Goal: Information Seeking & Learning: Learn about a topic

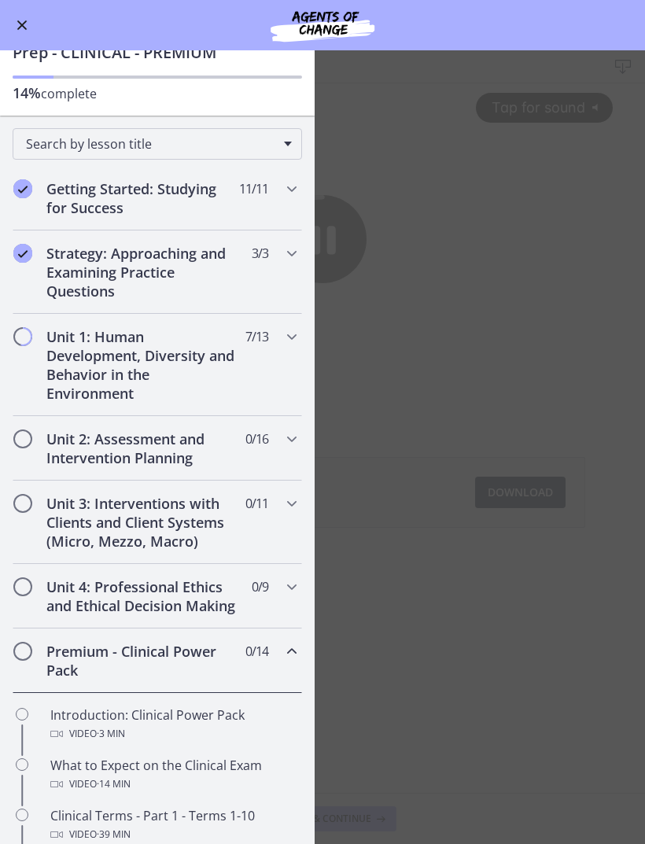
scroll to position [109, 0]
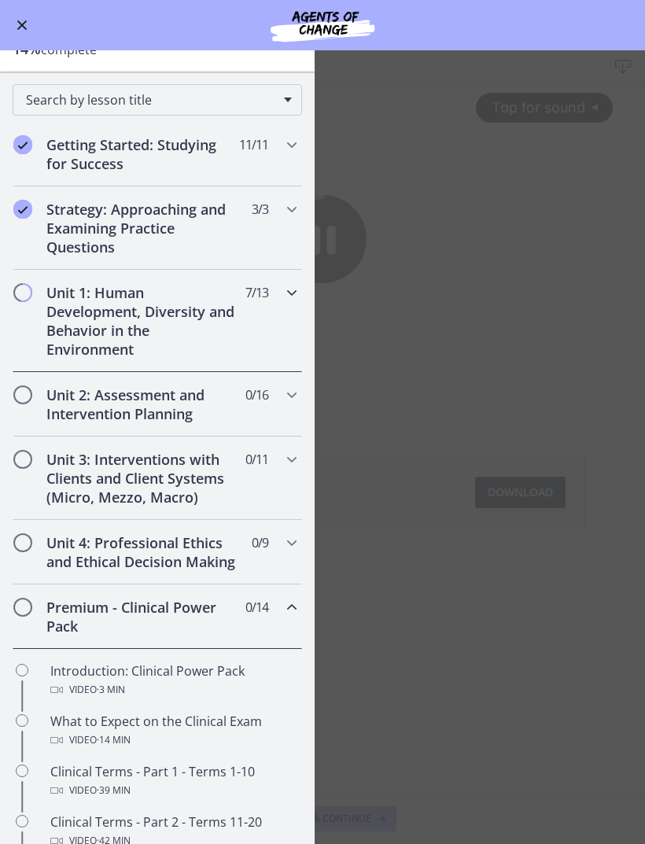
click at [292, 287] on icon "Chapters" at bounding box center [291, 292] width 19 height 19
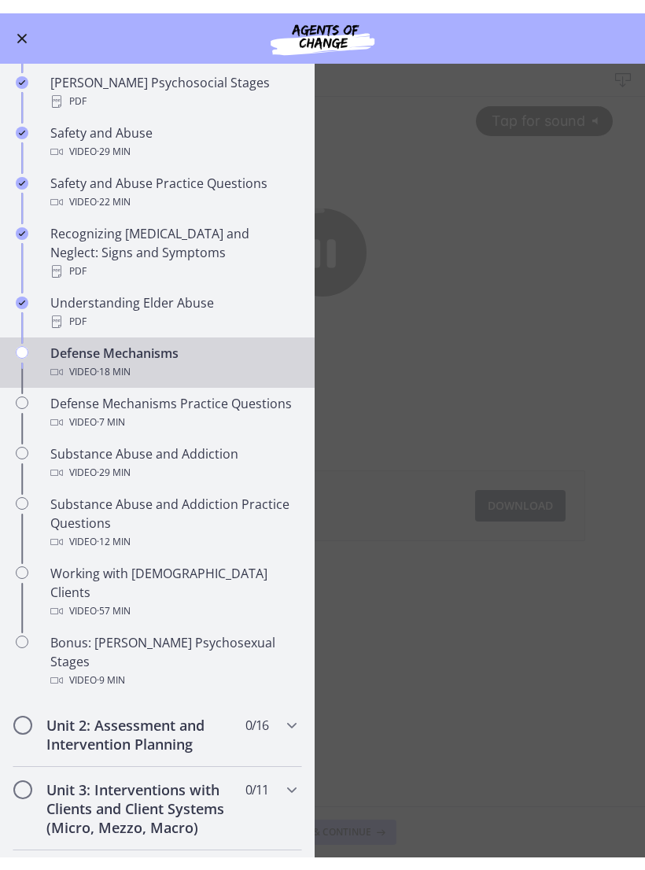
scroll to position [587, 0]
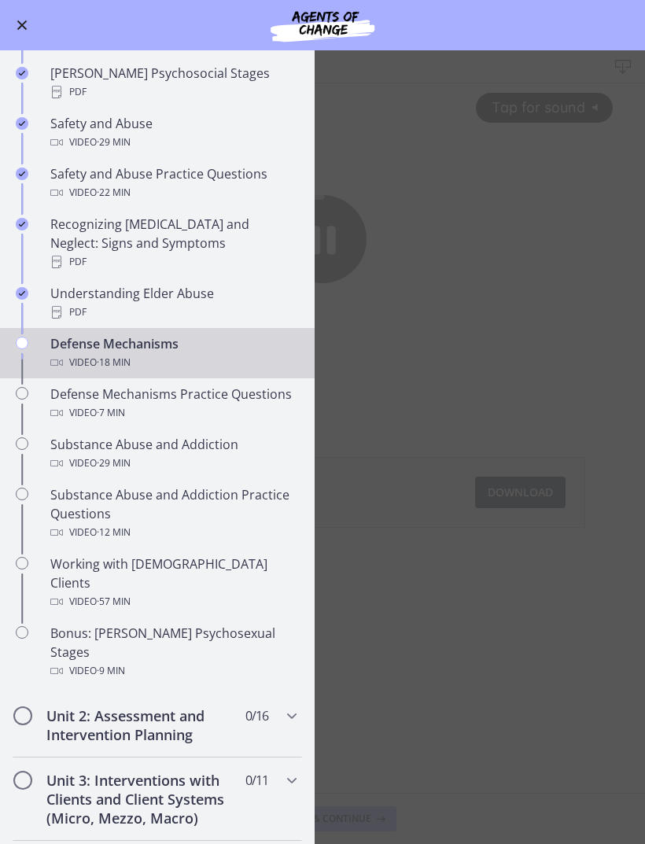
click at [87, 353] on div "Video · 18 min" at bounding box center [172, 362] width 245 height 19
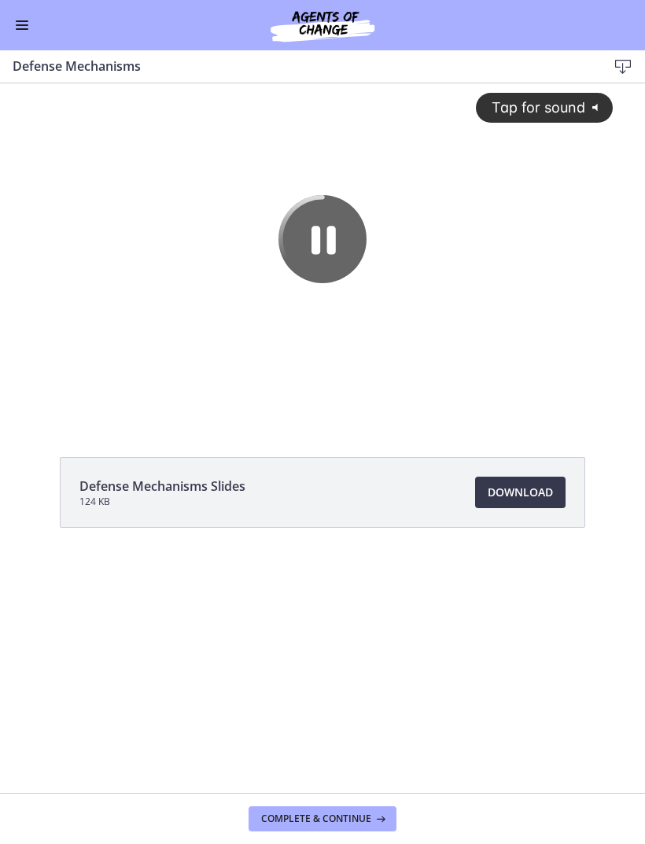
click at [561, 137] on div "Tap for sound @keyframes VOLUME_SMALL_WAVE_FLASH { 0% { opacity: 0; } 33% { opa…" at bounding box center [323, 239] width 600 height 312
click at [560, 137] on div at bounding box center [323, 251] width 600 height 337
click at [499, 127] on div at bounding box center [323, 251] width 600 height 337
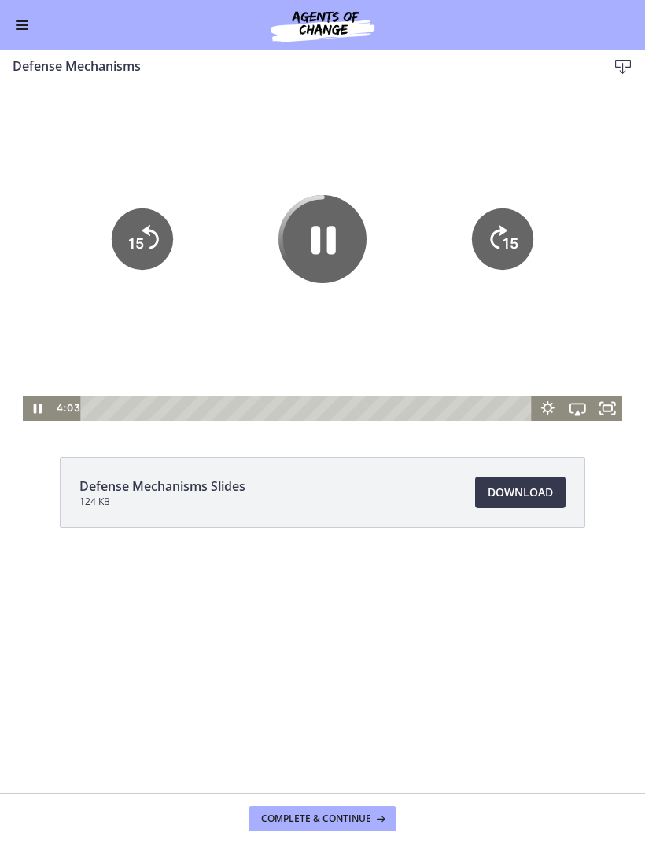
click at [502, 219] on icon "15" at bounding box center [502, 238] width 61 height 61
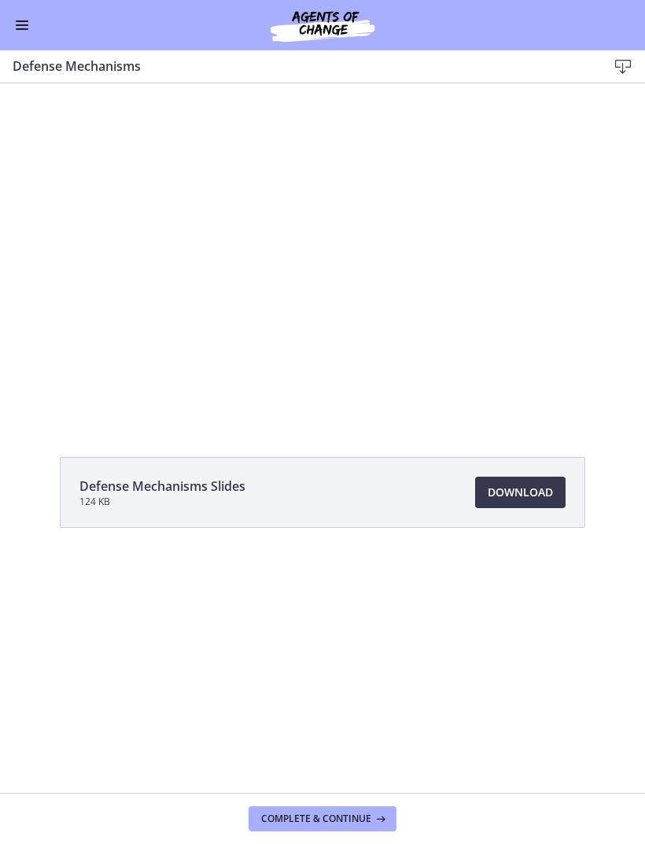
click at [239, 274] on div at bounding box center [323, 251] width 600 height 337
click at [222, 235] on div at bounding box center [323, 251] width 600 height 337
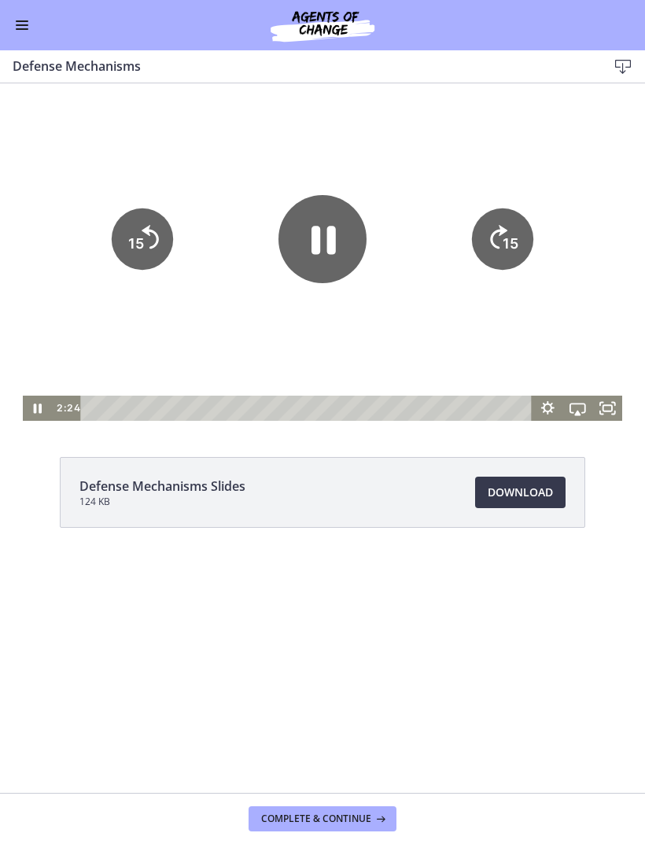
click at [329, 247] on icon "Pause" at bounding box center [323, 240] width 24 height 28
click at [307, 252] on icon "Play Video" at bounding box center [322, 239] width 88 height 88
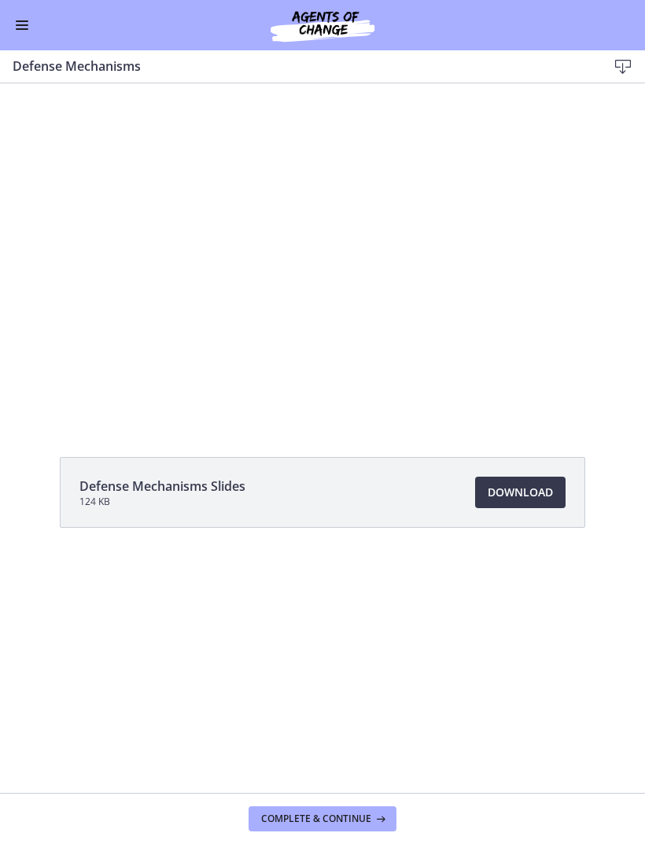
click at [244, 231] on div at bounding box center [323, 251] width 600 height 337
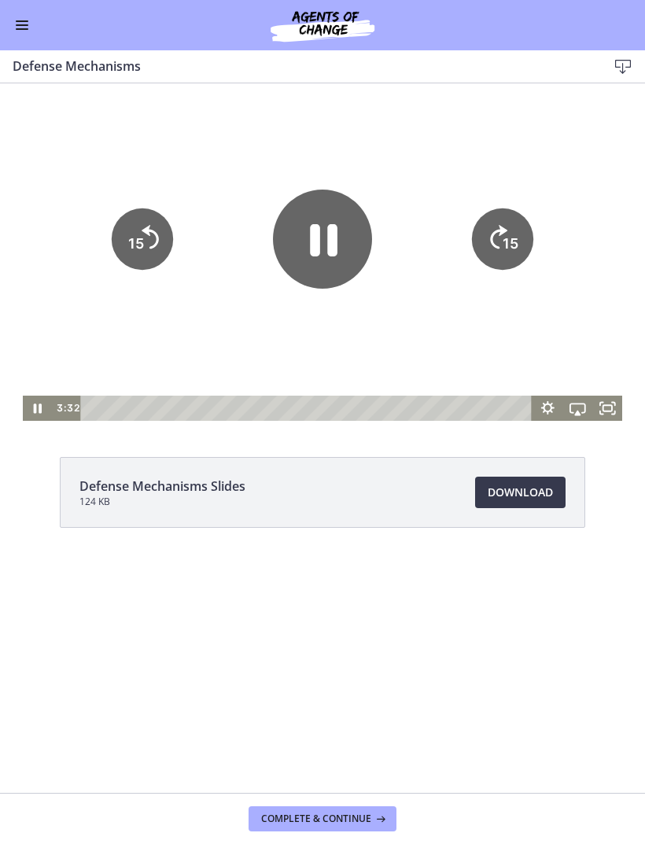
click at [307, 237] on icon "Pause" at bounding box center [322, 239] width 99 height 99
click at [318, 244] on icon "Play Video" at bounding box center [322, 239] width 25 height 35
click at [220, 326] on div at bounding box center [323, 251] width 600 height 337
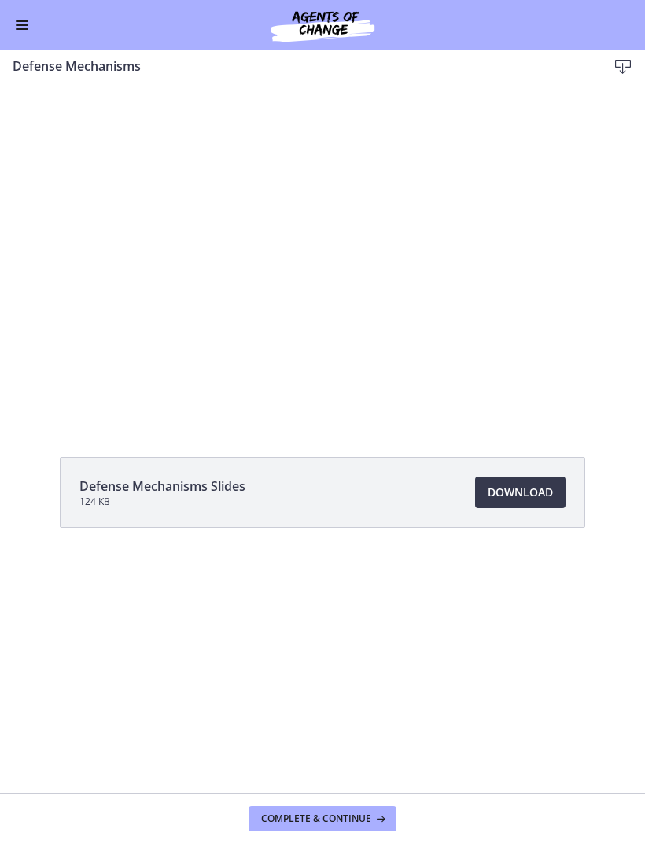
click at [237, 256] on div at bounding box center [323, 251] width 600 height 337
click at [173, 270] on div at bounding box center [323, 251] width 600 height 337
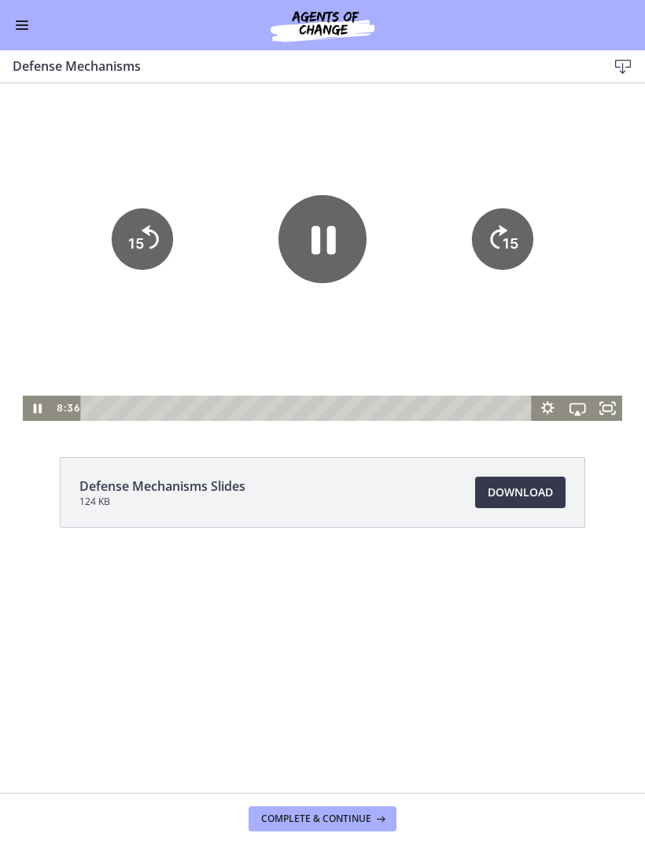
click at [325, 256] on icon "Pause" at bounding box center [322, 239] width 88 height 88
click at [311, 237] on icon "Play Video" at bounding box center [322, 239] width 88 height 88
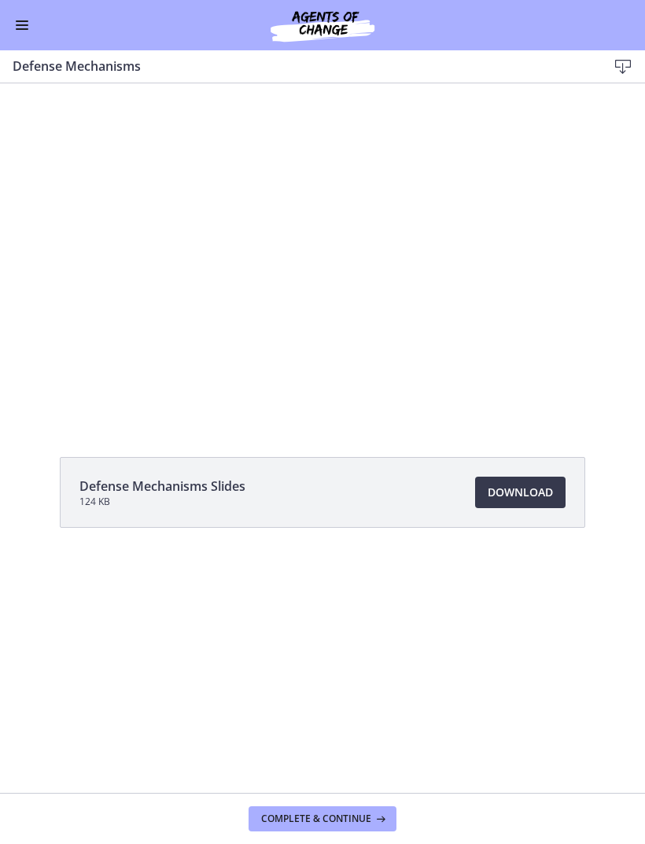
click at [320, 256] on div at bounding box center [323, 251] width 600 height 337
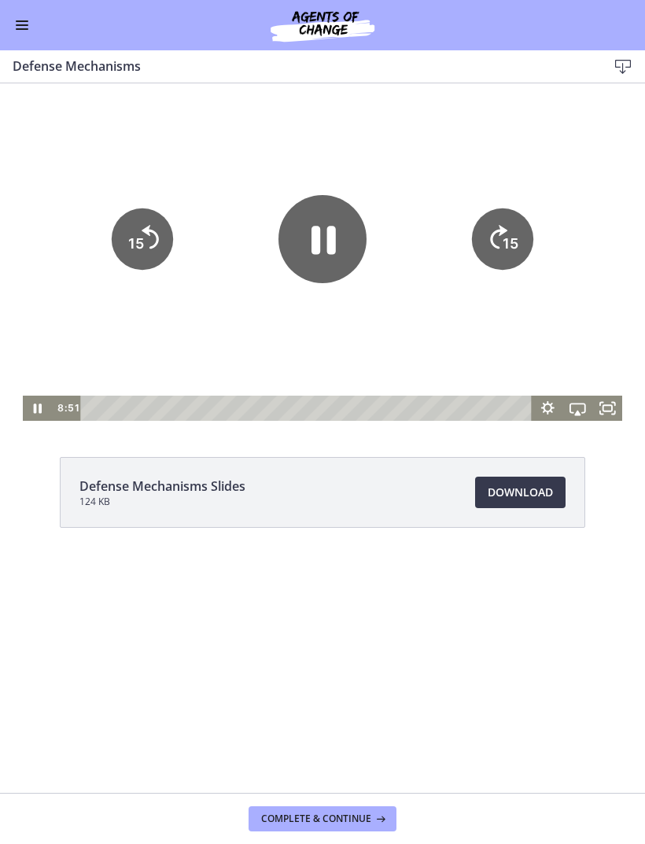
click at [333, 265] on icon "Pause" at bounding box center [322, 239] width 88 height 88
click at [322, 243] on icon "Play Video" at bounding box center [322, 239] width 23 height 31
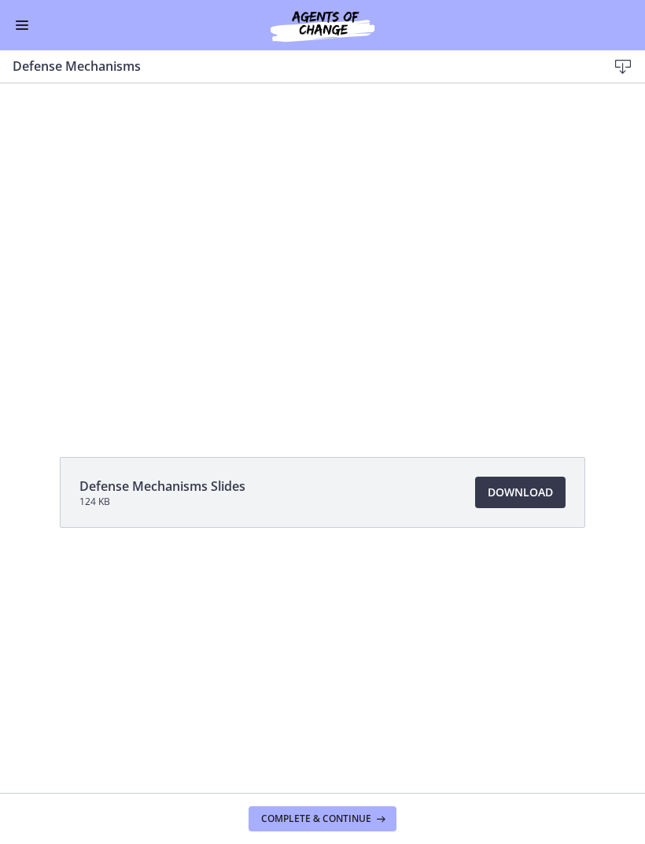
click at [244, 249] on div at bounding box center [323, 251] width 600 height 337
click at [279, 265] on div at bounding box center [323, 251] width 600 height 337
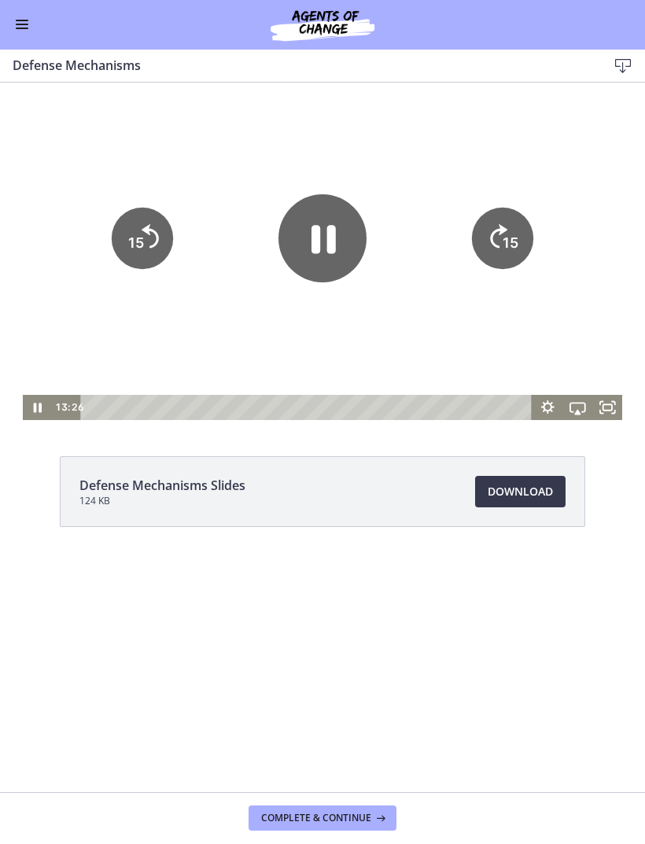
click at [326, 259] on icon "Pause" at bounding box center [322, 238] width 88 height 88
click at [330, 239] on icon "Play Video" at bounding box center [322, 238] width 23 height 31
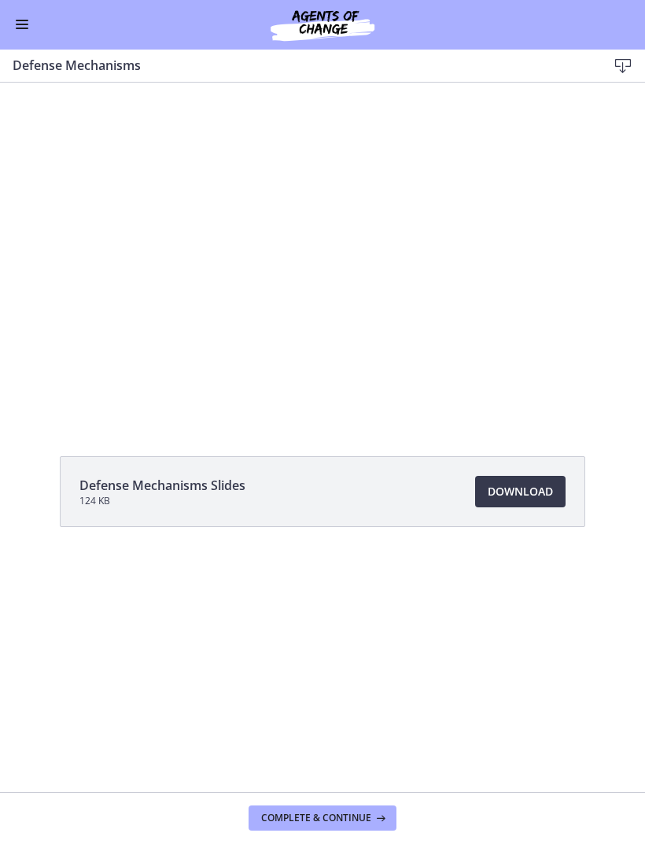
click at [346, 241] on div at bounding box center [323, 251] width 600 height 337
click at [368, 256] on div at bounding box center [323, 251] width 600 height 337
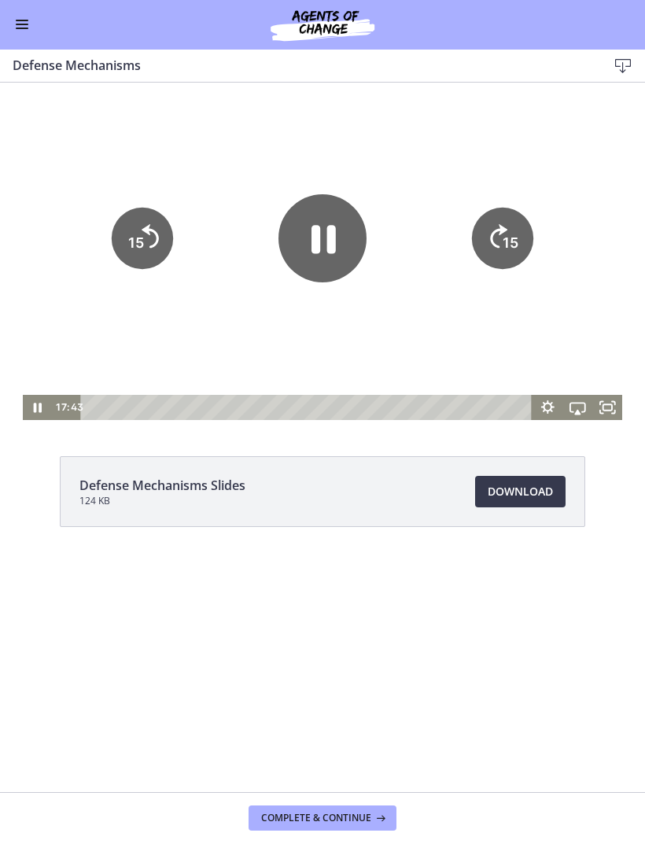
click at [338, 236] on icon "Pause" at bounding box center [322, 238] width 88 height 88
click at [337, 228] on icon "Play Video" at bounding box center [322, 238] width 88 height 88
click at [513, 332] on div at bounding box center [323, 251] width 600 height 337
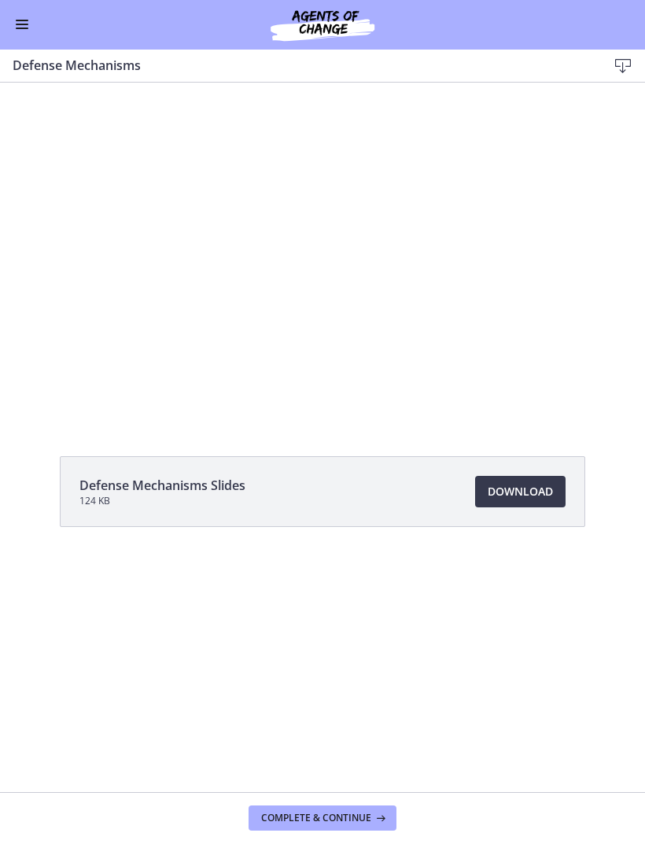
click at [527, 480] on link "Download Opens in a new window" at bounding box center [520, 492] width 90 height 31
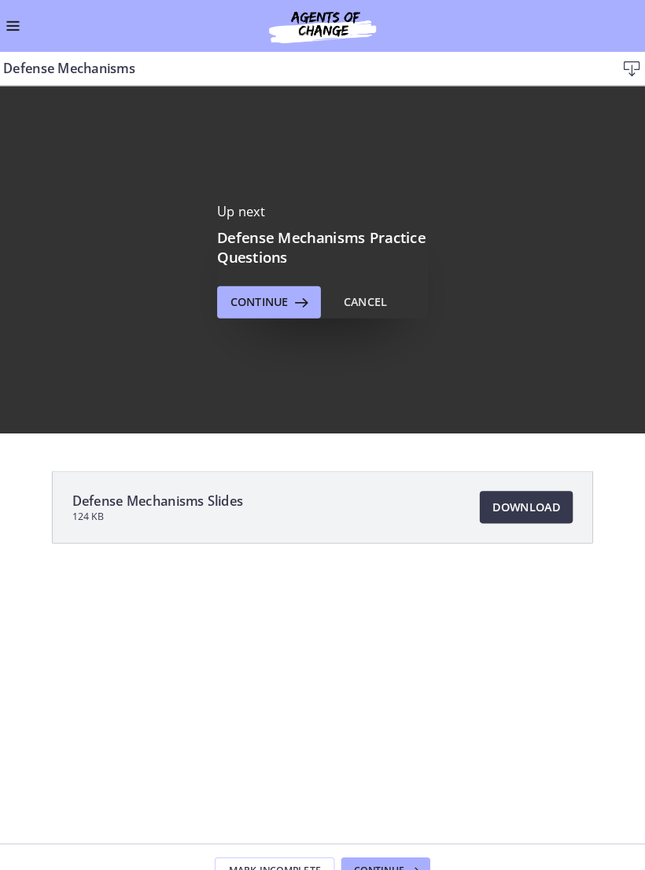
click at [359, 294] on div "Cancel" at bounding box center [364, 293] width 42 height 19
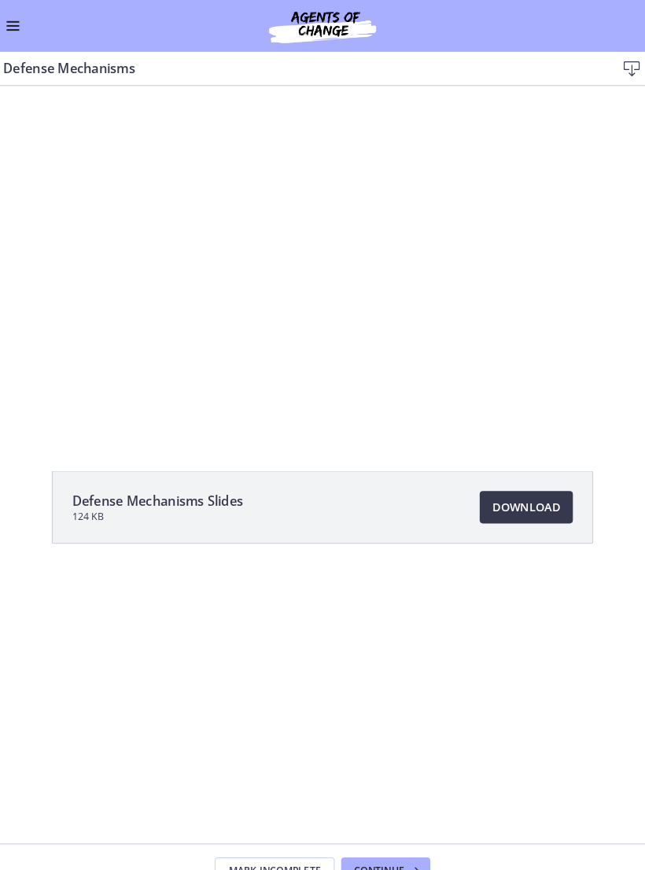
click at [282, 483] on li "Defense Mechanisms Slides 124 KB Download Opens in a new window" at bounding box center [322, 492] width 525 height 71
click at [497, 486] on span "Download Opens in a new window" at bounding box center [520, 492] width 65 height 19
click at [17, 21] on span "Enable menu" at bounding box center [22, 21] width 13 height 2
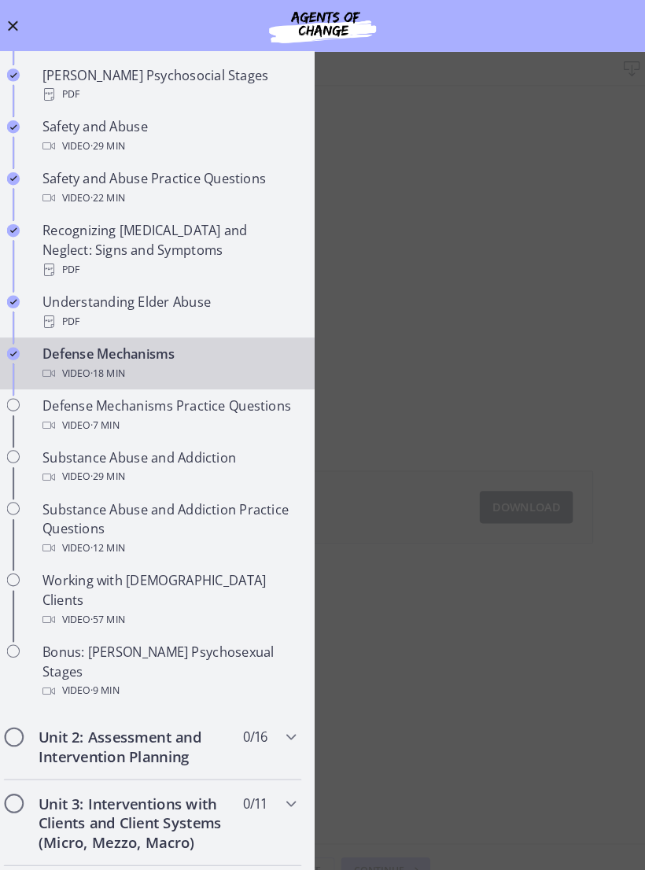
click at [232, 385] on div "Defense Mechanisms Practice Questions Video · 7 min" at bounding box center [172, 404] width 245 height 38
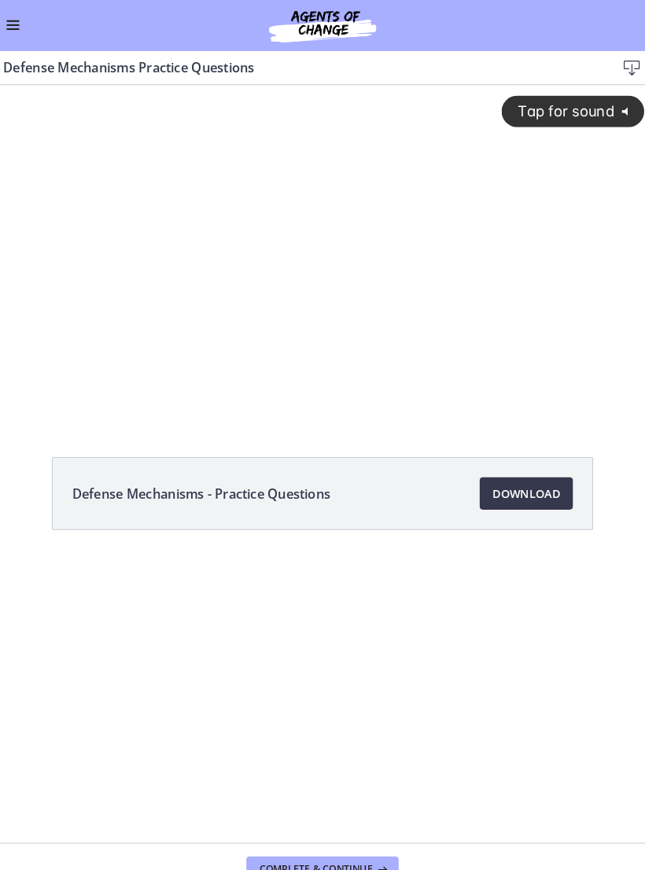
click at [385, 318] on div "Tap for sound @keyframes VOLUME_SMALL_WAVE_FLASH { 0% { opacity: 0; } 33% { opa…" at bounding box center [313, 234] width 645 height 298
click at [334, 313] on div at bounding box center [313, 247] width 645 height 325
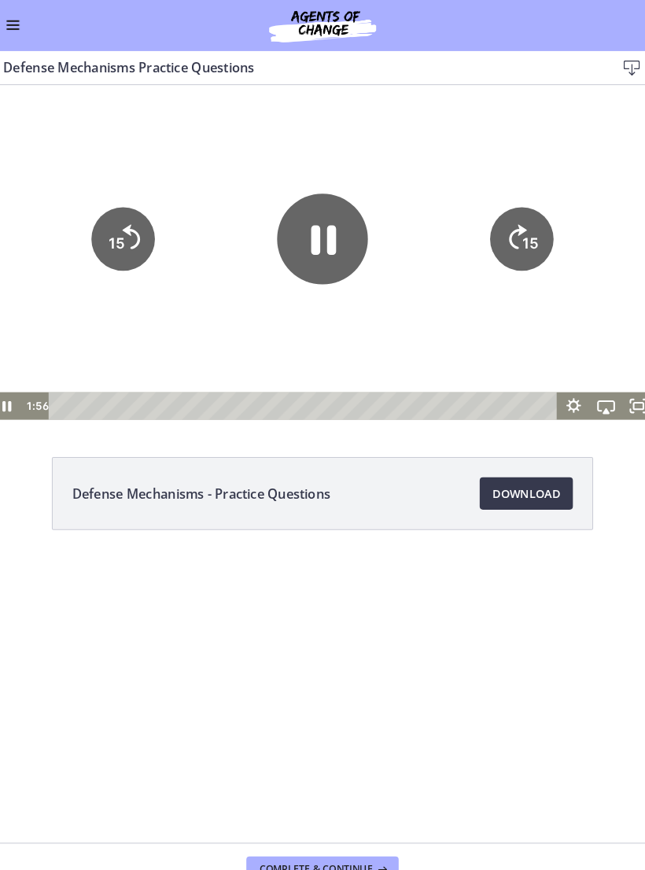
click at [115, 241] on tspan "15" at bounding box center [113, 238] width 16 height 17
click at [120, 233] on tspan "15" at bounding box center [113, 239] width 18 height 20
click at [136, 226] on icon "15" at bounding box center [119, 233] width 61 height 61
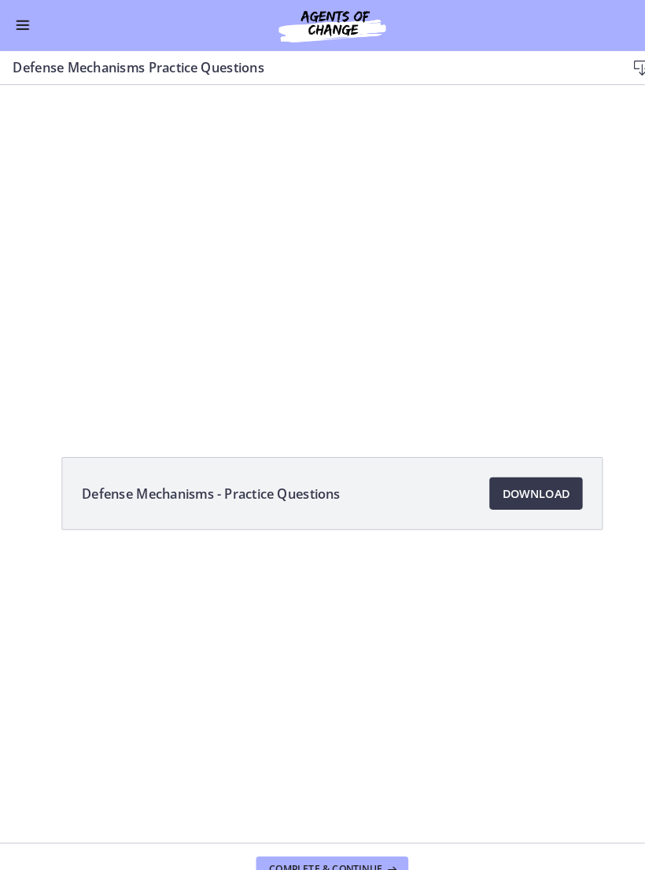
click at [304, 283] on div at bounding box center [322, 247] width 645 height 325
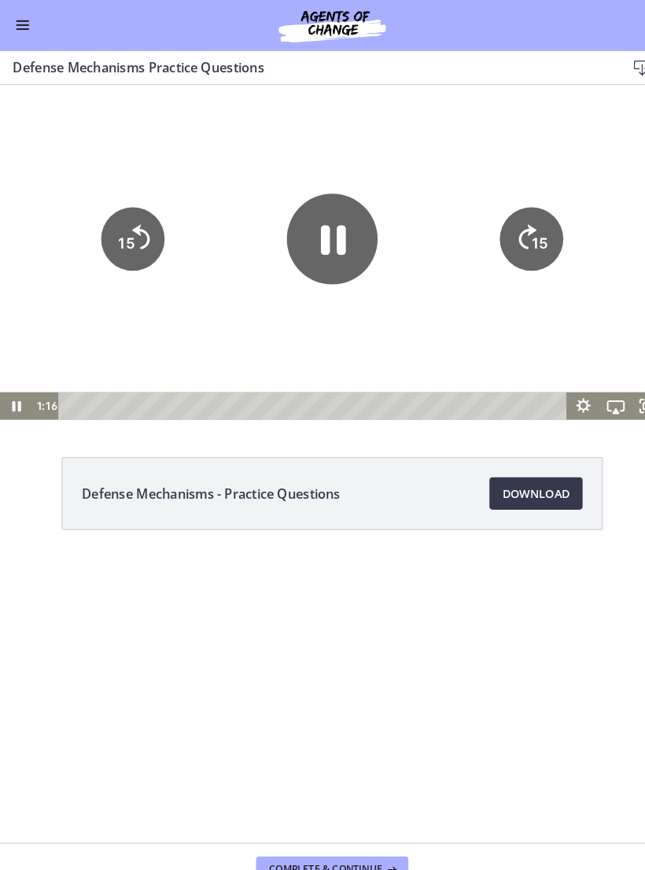
click at [333, 236] on icon "Pause" at bounding box center [323, 235] width 24 height 28
click at [335, 236] on icon "Play Video" at bounding box center [322, 235] width 88 height 88
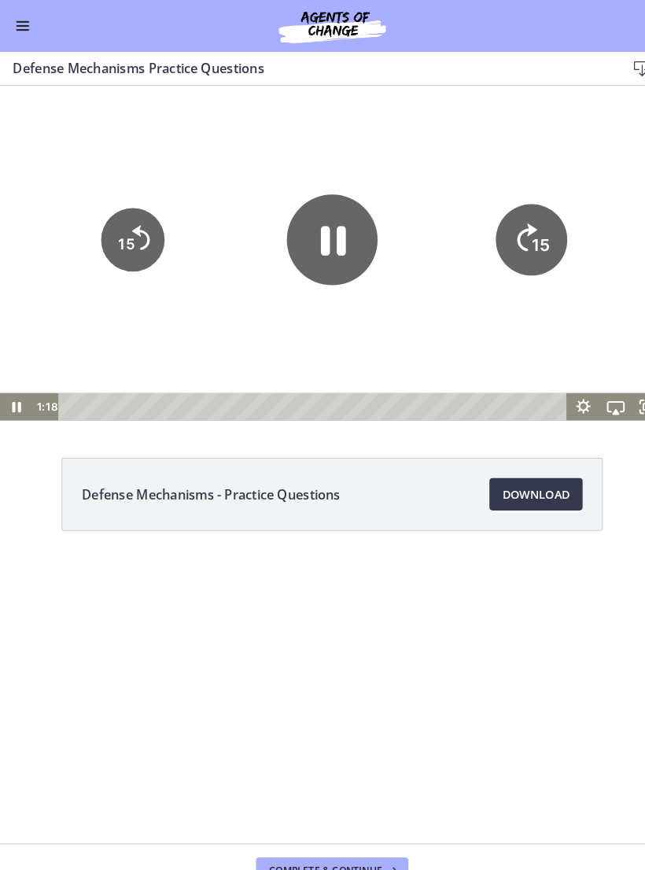
click at [515, 240] on icon "15" at bounding box center [515, 234] width 69 height 69
click at [335, 231] on icon "Pause" at bounding box center [323, 236] width 24 height 28
click at [414, 304] on div at bounding box center [322, 248] width 645 height 325
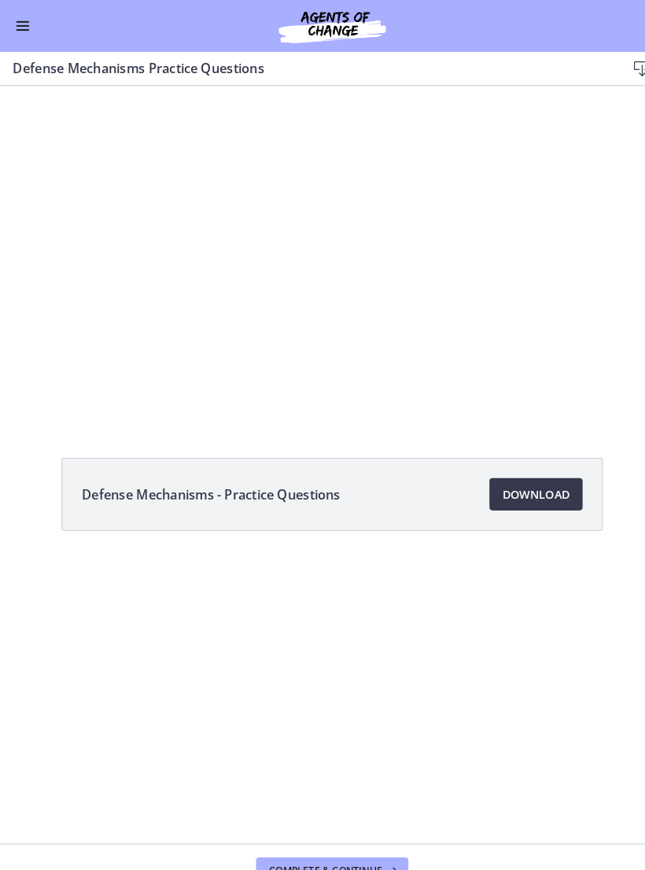
click at [392, 289] on div at bounding box center [322, 248] width 645 height 325
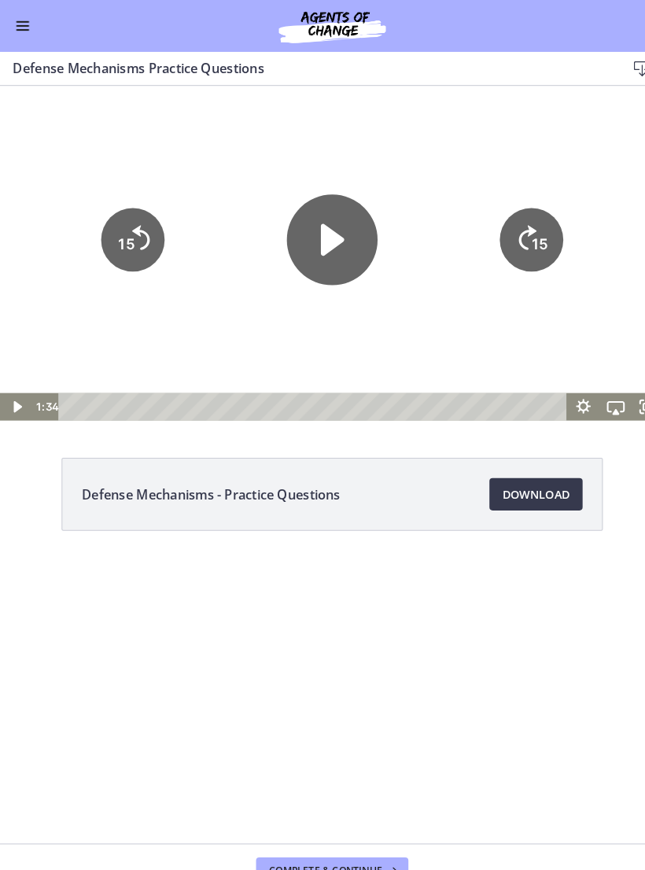
click at [318, 241] on icon "Play Video" at bounding box center [322, 234] width 23 height 31
click at [517, 239] on text "15" at bounding box center [524, 238] width 16 height 17
click at [516, 238] on icon "Skip ahead 15 seconds" at bounding box center [511, 233] width 17 height 24
click at [530, 237] on tspan "15" at bounding box center [525, 240] width 18 height 20
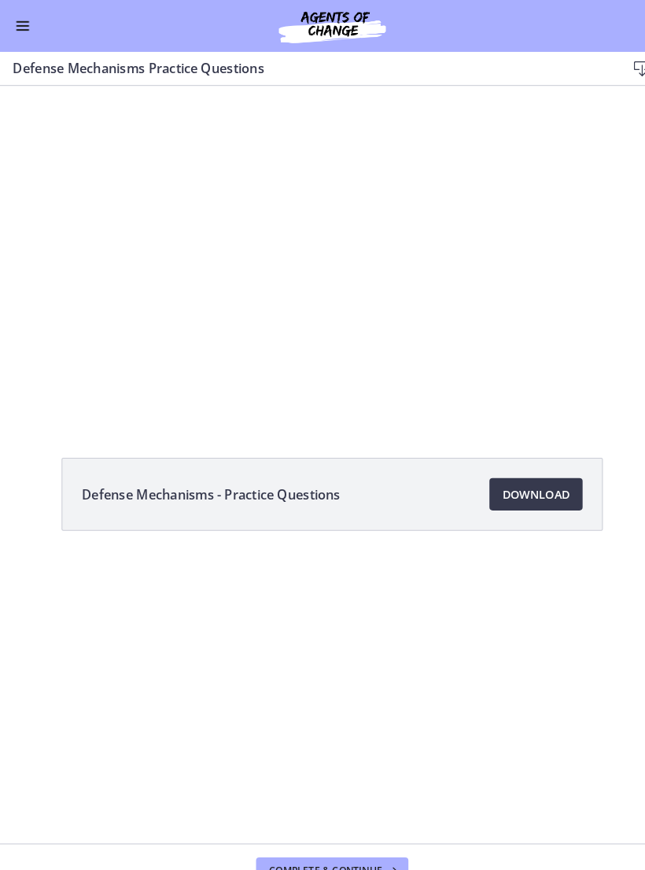
click at [420, 287] on div at bounding box center [322, 248] width 645 height 325
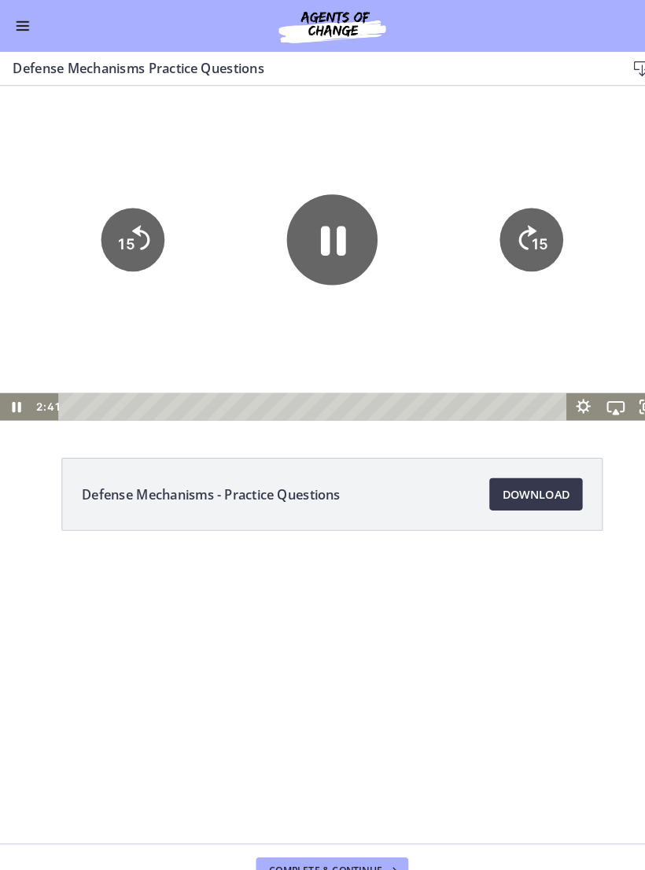
click at [527, 235] on tspan "15" at bounding box center [524, 238] width 16 height 17
click at [517, 217] on icon "15" at bounding box center [515, 234] width 61 height 61
click at [510, 218] on icon "15" at bounding box center [515, 234] width 61 height 61
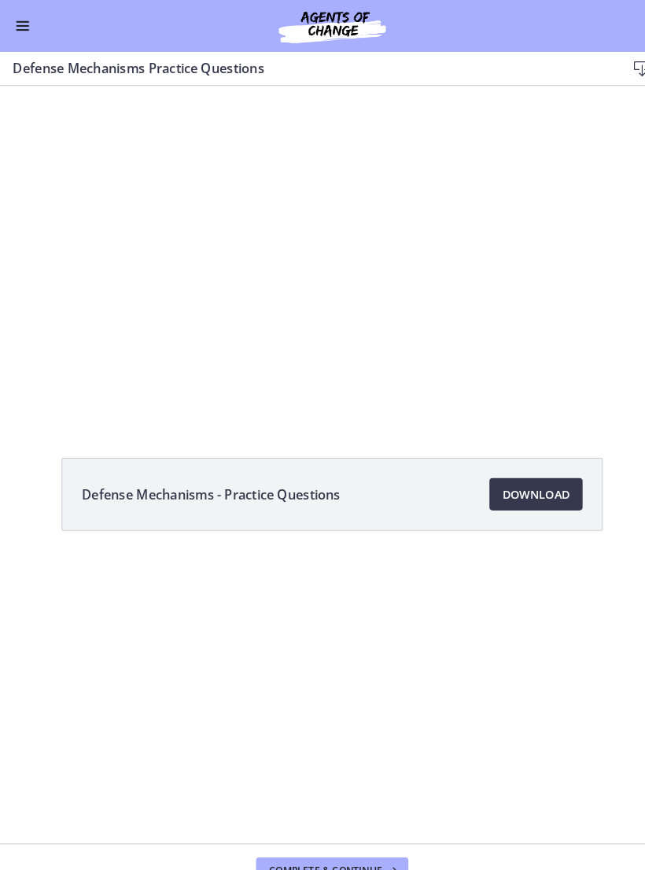
click at [344, 230] on div at bounding box center [322, 248] width 645 height 325
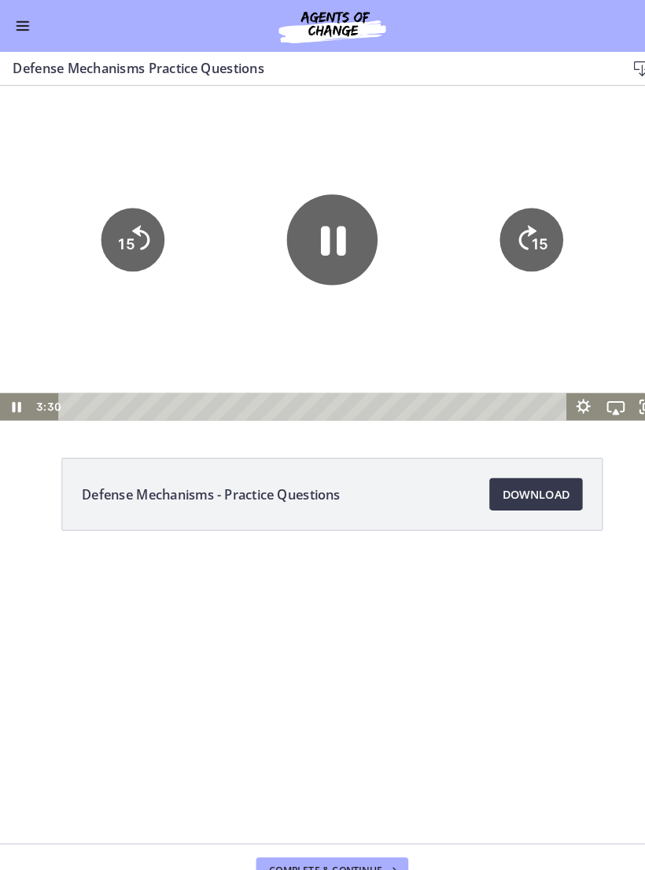
click at [311, 243] on icon "Pause" at bounding box center [323, 236] width 24 height 28
click at [457, 326] on div at bounding box center [322, 248] width 645 height 325
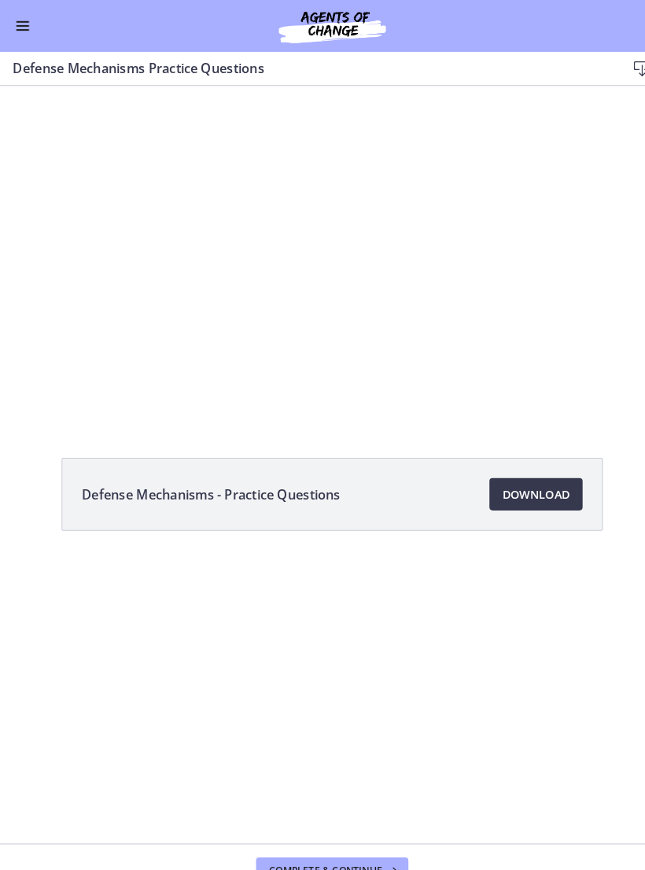
click at [434, 320] on div at bounding box center [322, 248] width 645 height 325
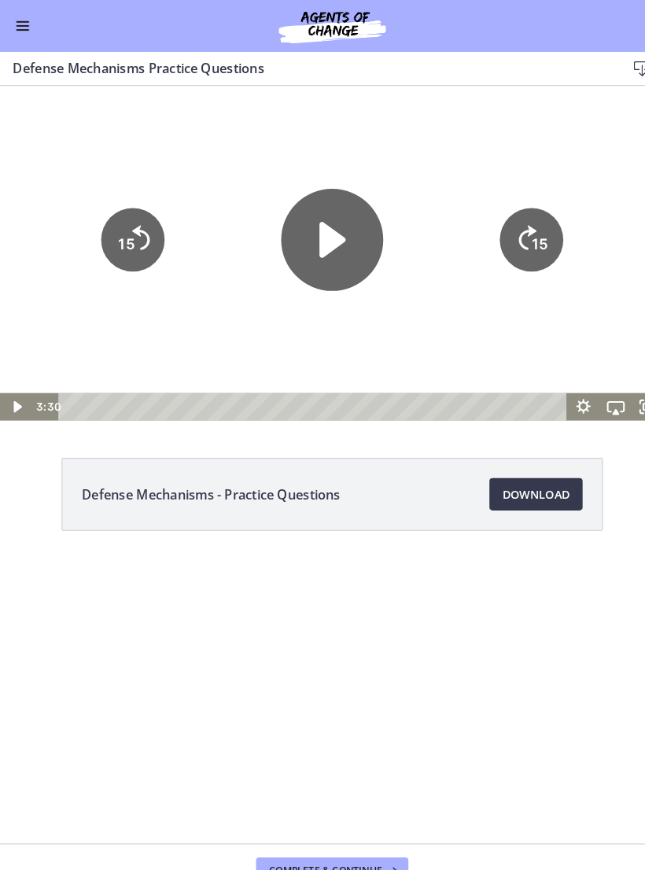
click at [331, 234] on icon "Play Video" at bounding box center [322, 234] width 25 height 35
click at [535, 216] on icon "15" at bounding box center [515, 234] width 61 height 61
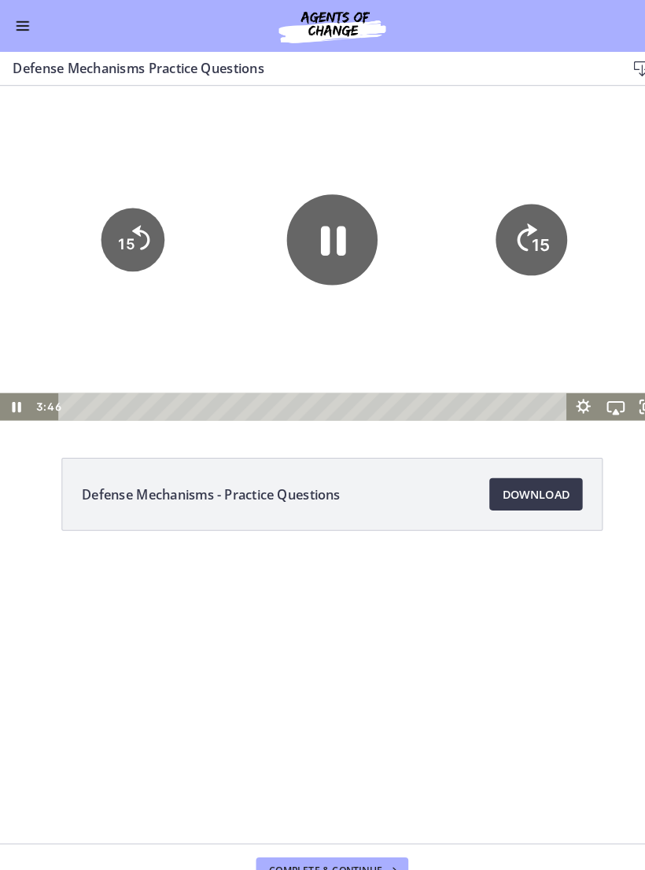
click at [533, 215] on icon "15" at bounding box center [515, 234] width 69 height 69
click at [531, 219] on icon "15" at bounding box center [515, 234] width 61 height 61
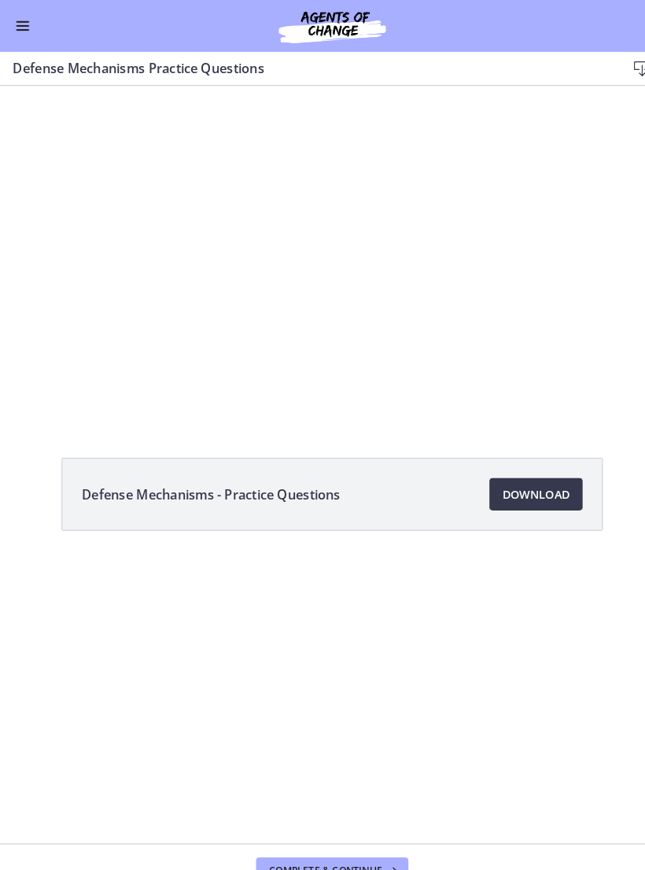
click at [448, 312] on div at bounding box center [322, 248] width 645 height 325
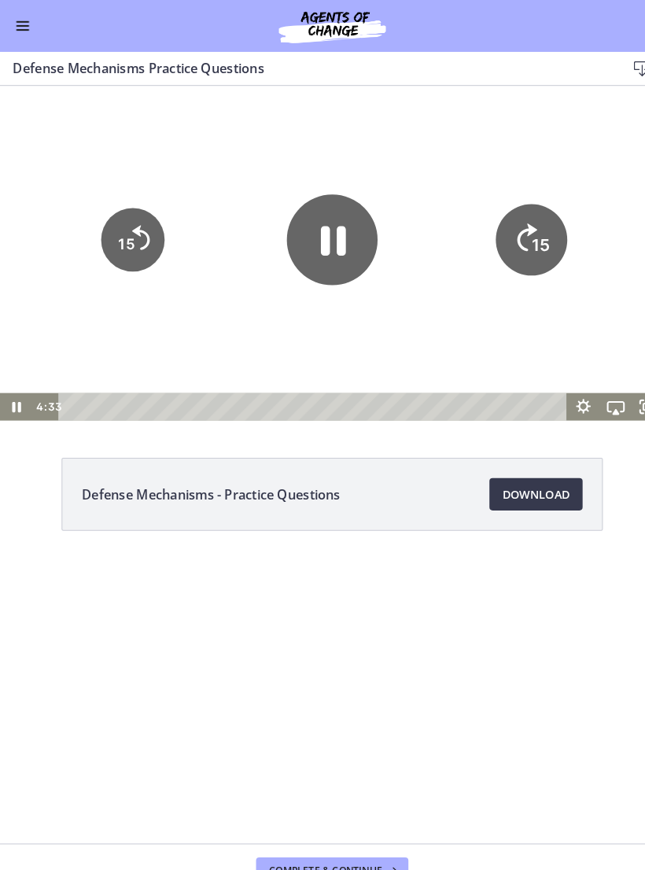
click at [509, 237] on icon "15" at bounding box center [515, 234] width 69 height 69
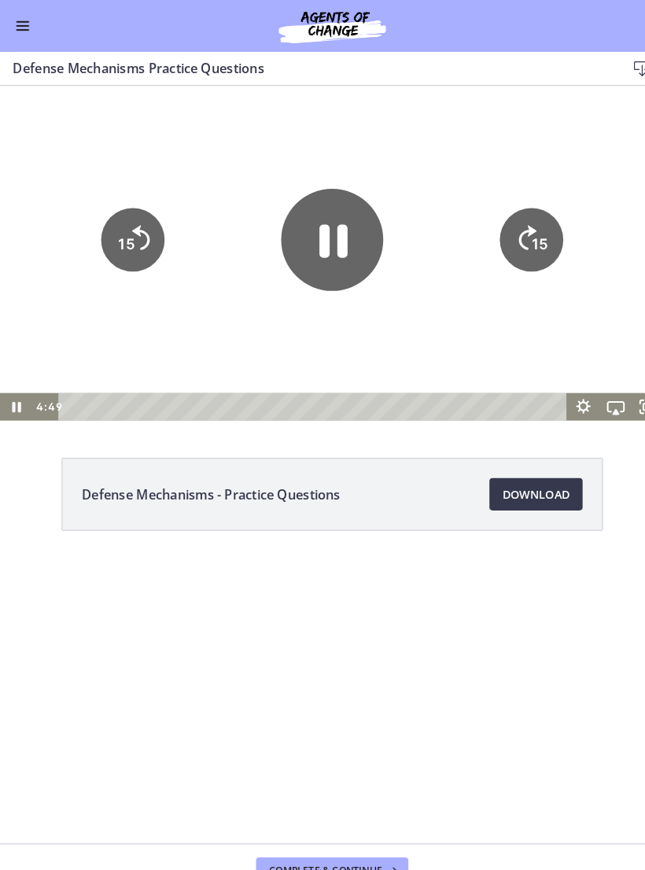
click at [337, 245] on icon "Pause" at bounding box center [322, 235] width 99 height 99
click at [394, 306] on div at bounding box center [322, 248] width 645 height 325
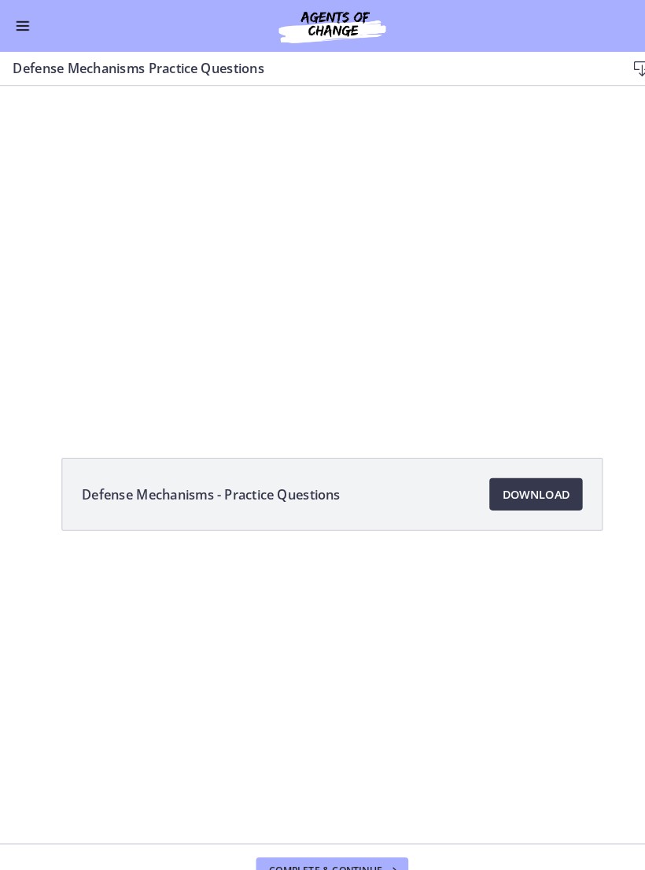
click at [340, 263] on div at bounding box center [322, 248] width 645 height 325
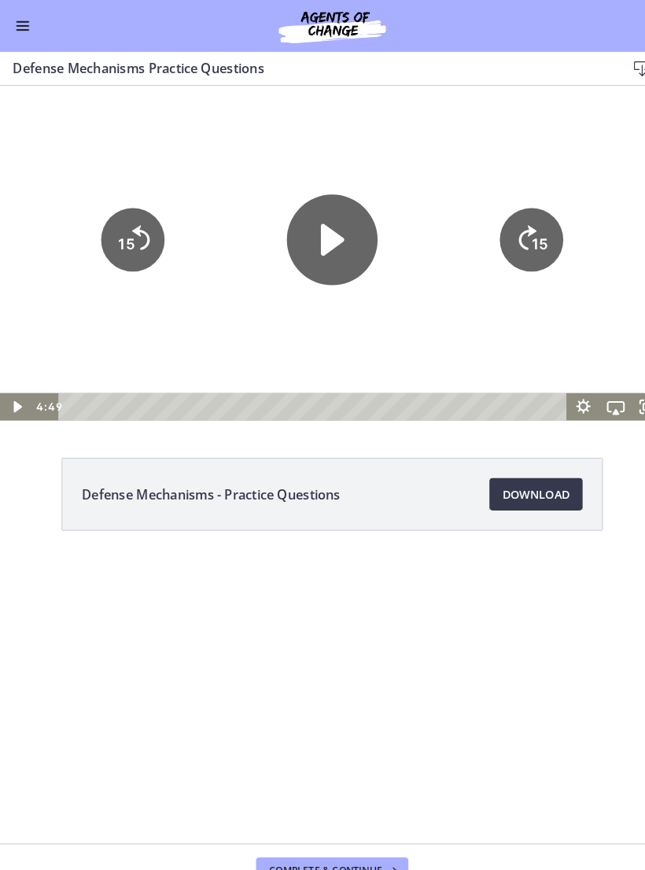
click at [333, 252] on icon "Play Video" at bounding box center [322, 235] width 88 height 88
click at [333, 228] on icon "Pause" at bounding box center [323, 236] width 24 height 28
click at [311, 322] on div at bounding box center [322, 248] width 645 height 325
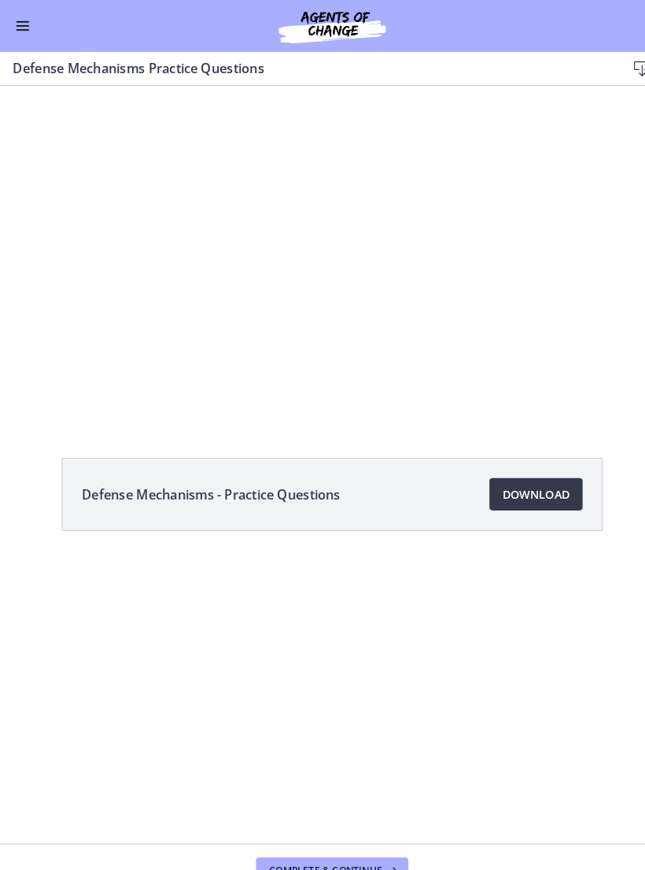
click at [392, 359] on div at bounding box center [322, 248] width 645 height 325
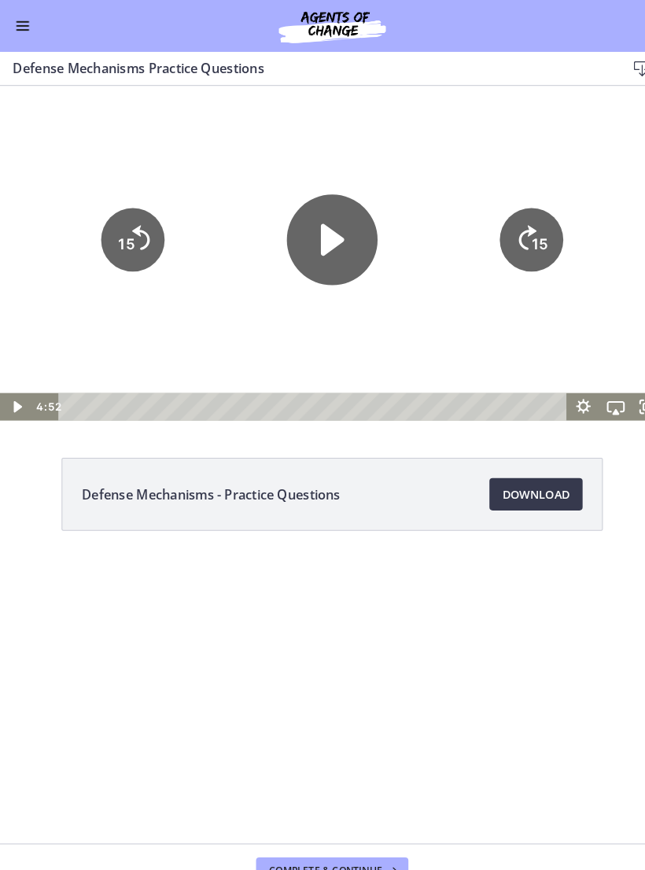
click at [364, 333] on div at bounding box center [322, 248] width 645 height 325
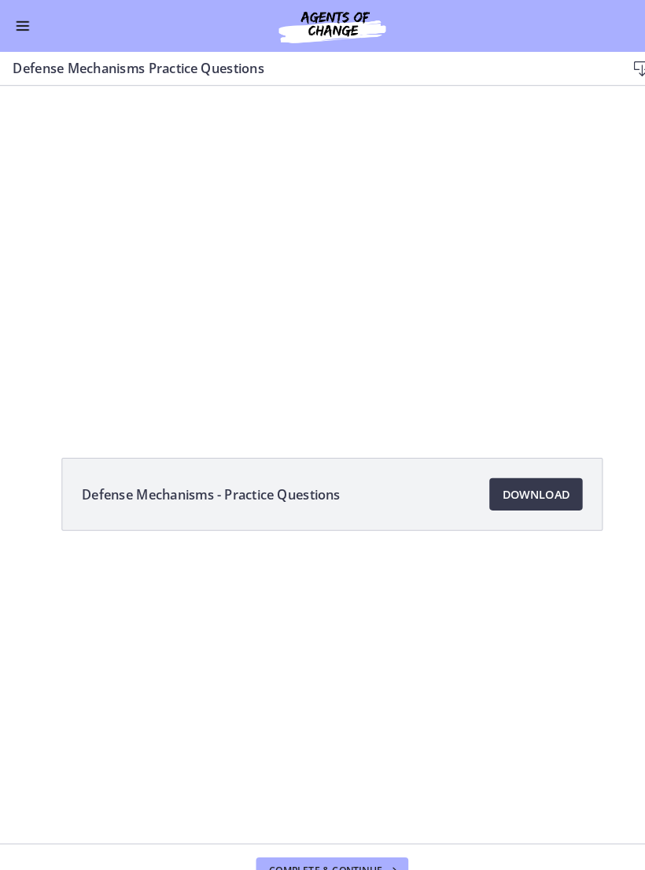
click at [356, 346] on div at bounding box center [322, 248] width 645 height 325
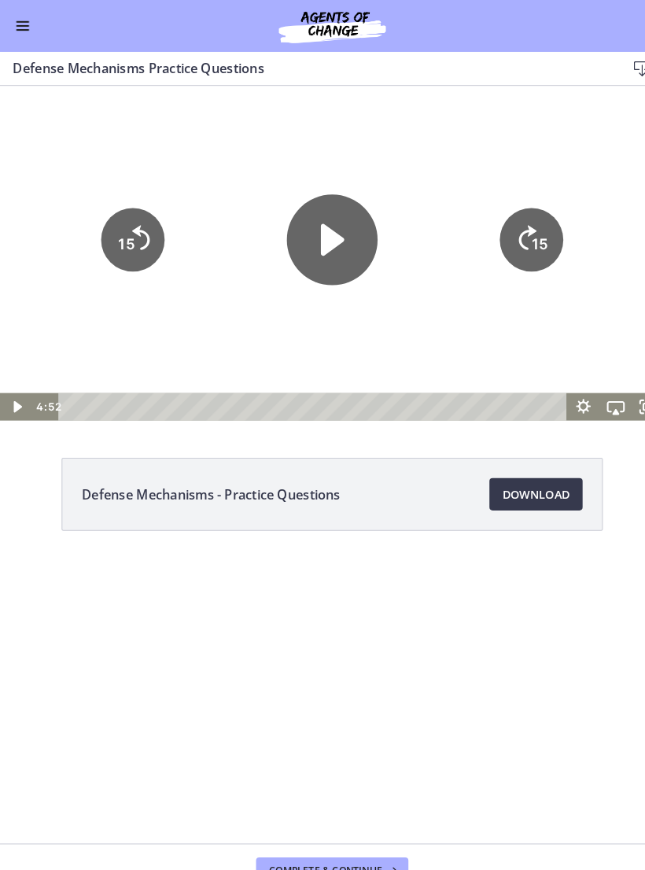
click at [327, 233] on icon "Play Video" at bounding box center [322, 234] width 23 height 31
click at [532, 249] on icon "15" at bounding box center [515, 234] width 61 height 61
click at [525, 232] on tspan "15" at bounding box center [524, 238] width 16 height 17
click at [518, 231] on tspan "15" at bounding box center [524, 238] width 16 height 17
click at [521, 226] on icon "15" at bounding box center [515, 234] width 61 height 61
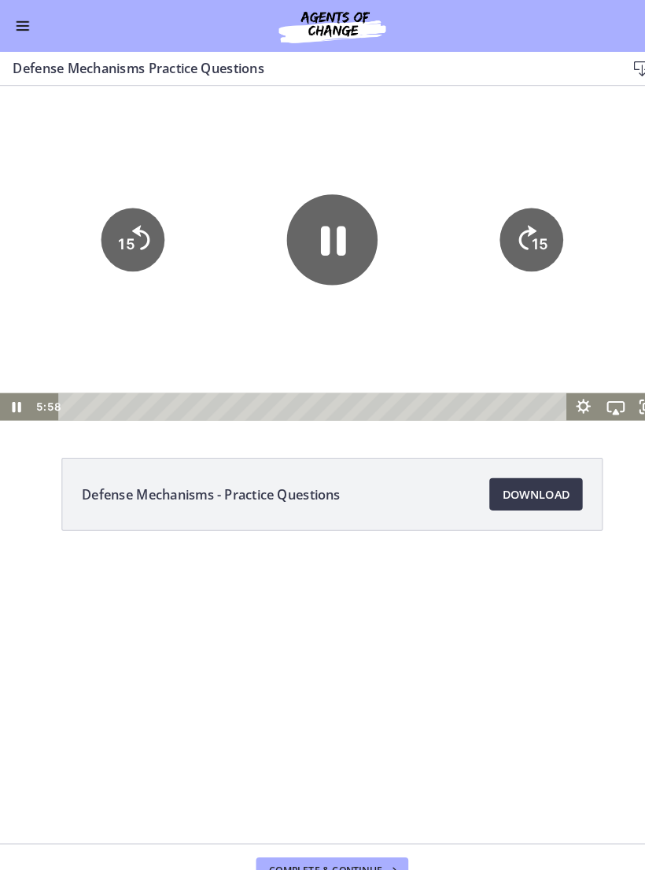
click at [338, 248] on icon "Pause" at bounding box center [322, 235] width 88 height 88
click at [291, 235] on icon "Play Video" at bounding box center [322, 235] width 88 height 88
click at [391, 329] on div at bounding box center [322, 248] width 645 height 325
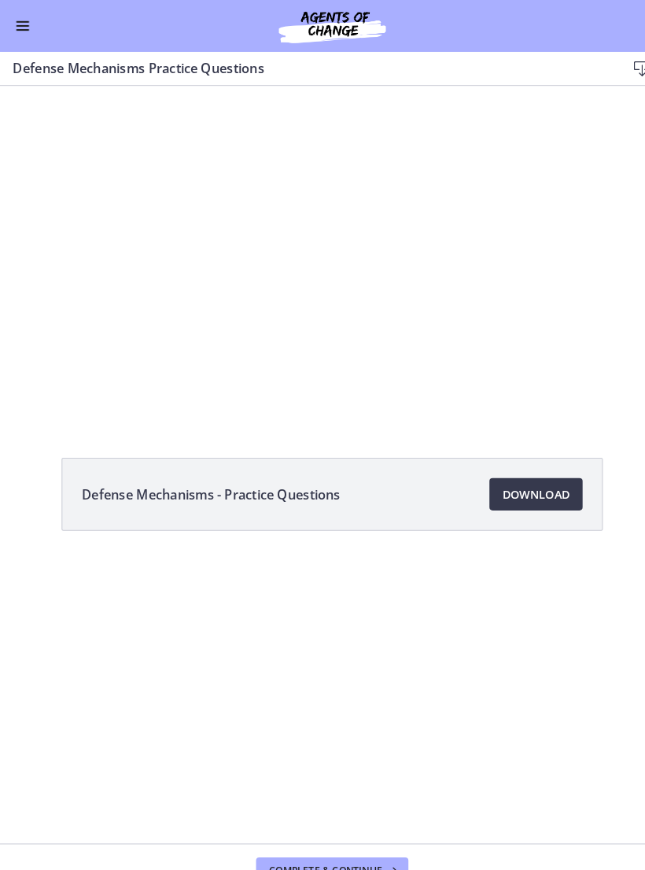
click at [440, 291] on div at bounding box center [322, 248] width 645 height 325
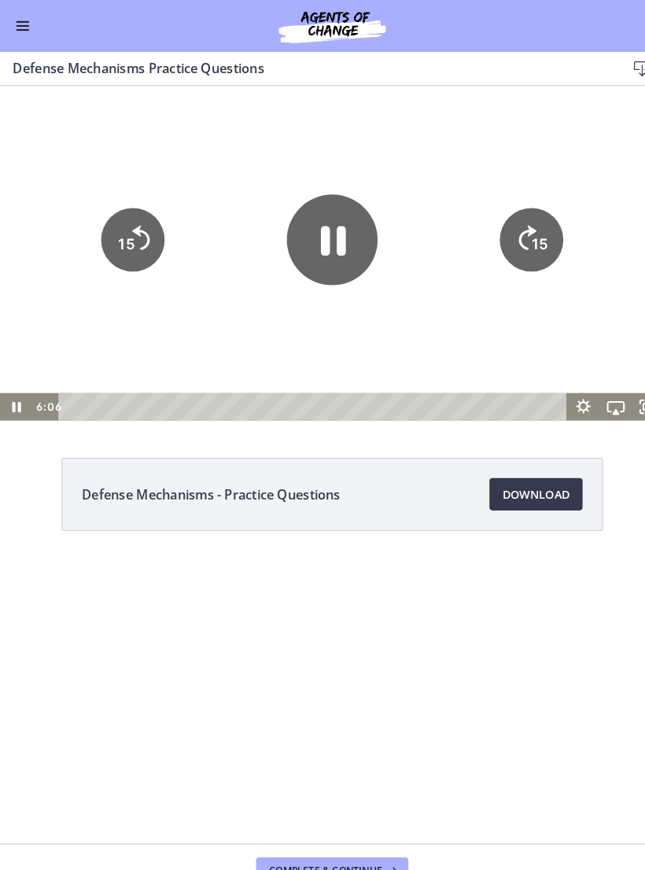
click at [342, 255] on icon "Pause" at bounding box center [322, 235] width 88 height 88
click at [468, 316] on div at bounding box center [322, 248] width 645 height 325
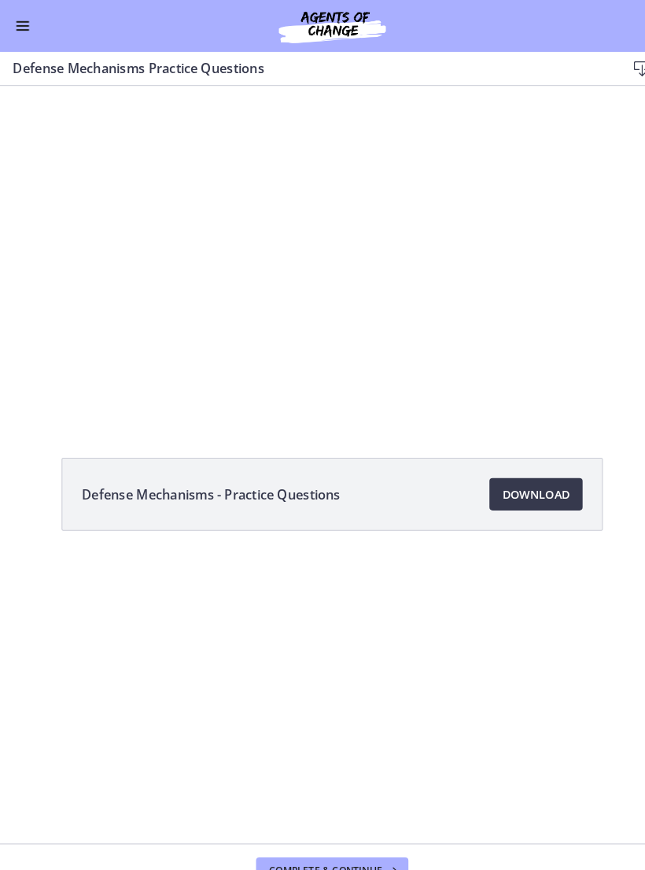
click at [344, 288] on div at bounding box center [322, 248] width 645 height 325
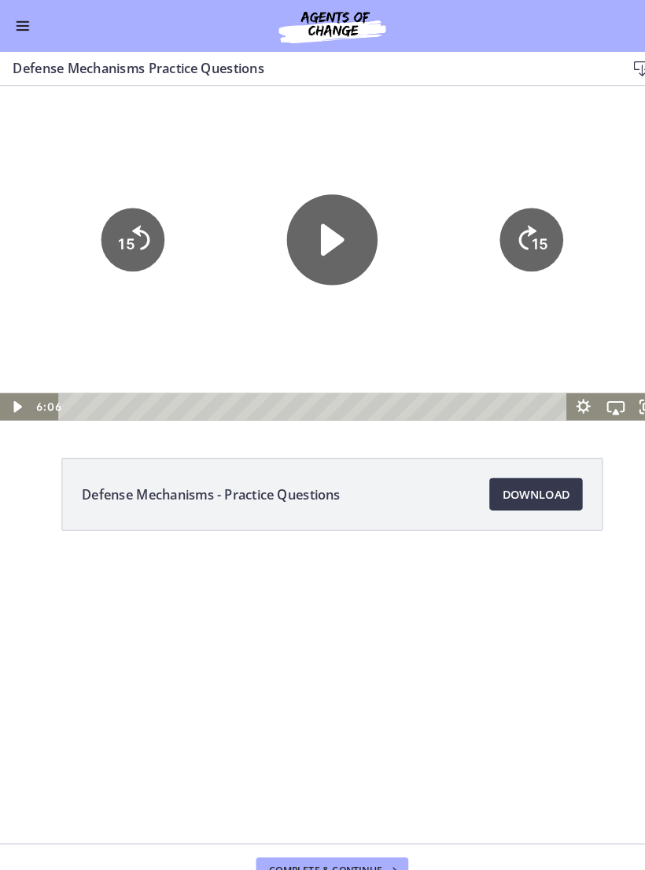
click at [325, 237] on icon "Play Video" at bounding box center [322, 234] width 23 height 31
click at [514, 226] on icon "Skip ahead 15 seconds" at bounding box center [512, 232] width 20 height 27
click at [514, 230] on icon "15" at bounding box center [515, 234] width 61 height 61
click at [525, 230] on tspan "15" at bounding box center [525, 240] width 18 height 20
click at [531, 234] on tspan "15" at bounding box center [524, 238] width 16 height 17
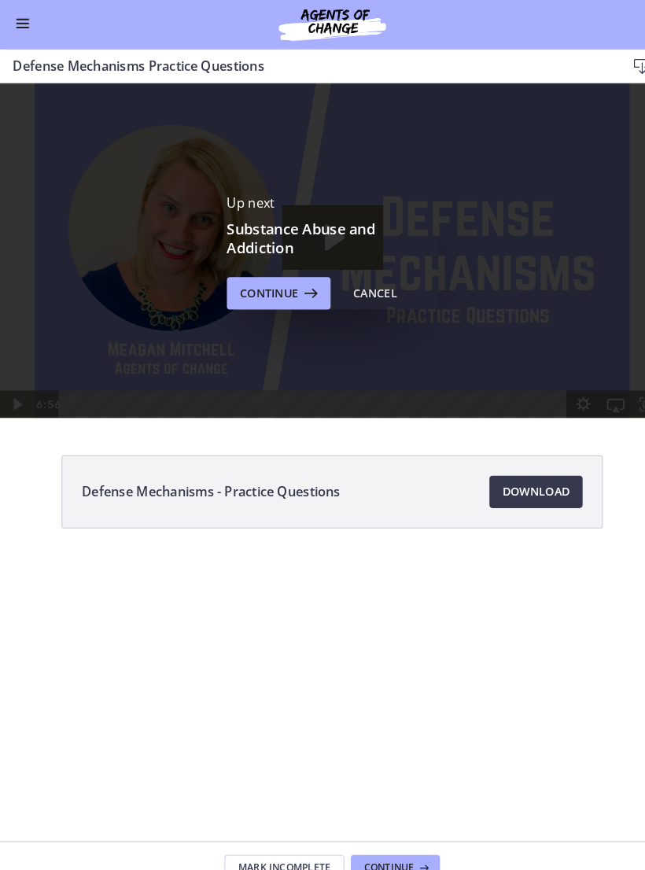
click at [404, 838] on icon at bounding box center [410, 844] width 16 height 13
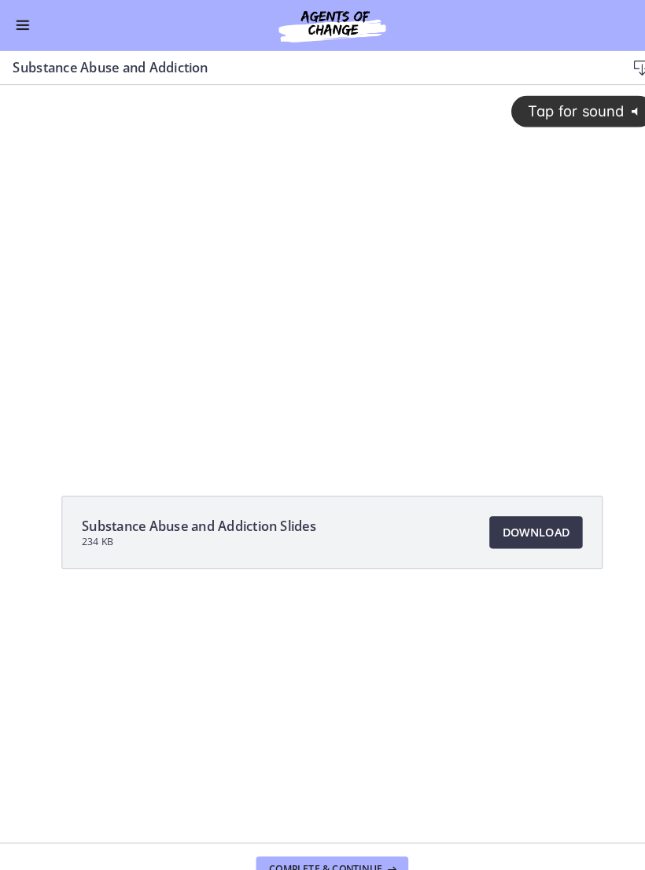
click at [460, 334] on div "Tap for sound @keyframes VOLUME_SMALL_WAVE_FLASH { 0% { opacity: 0; } 33% { opa…" at bounding box center [322, 253] width 645 height 336
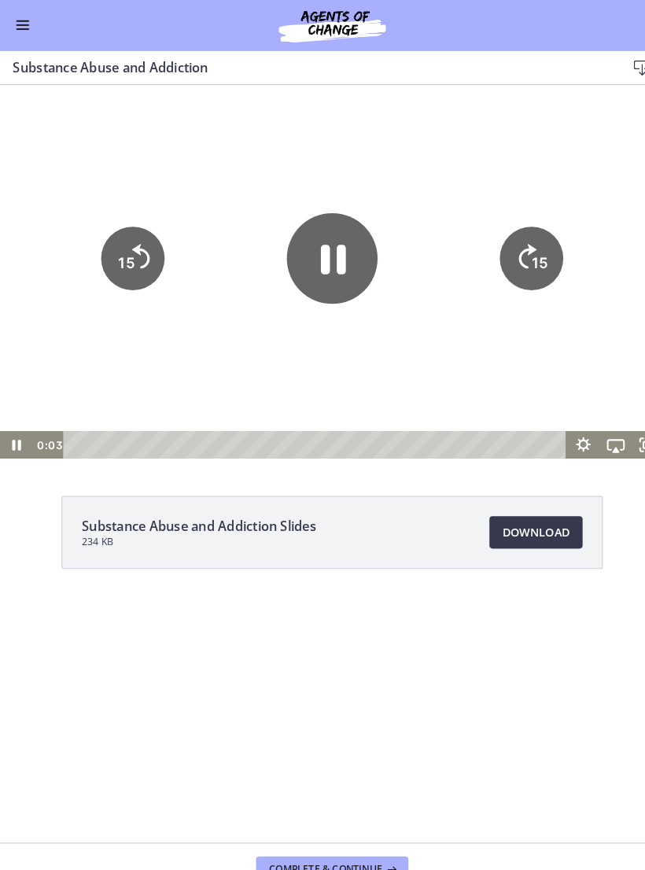
click at [20, 28] on span "Enable menu" at bounding box center [22, 29] width 13 height 2
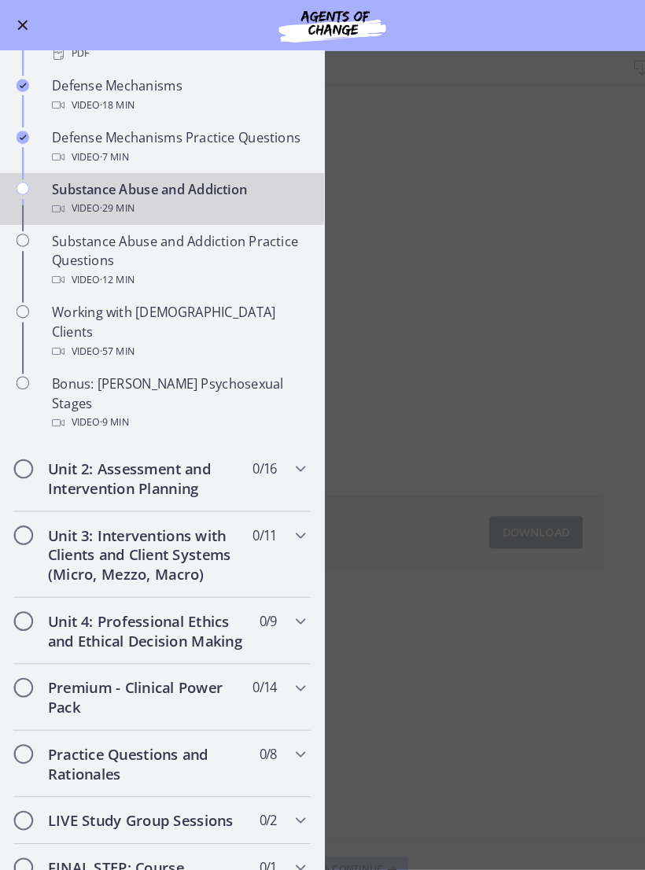
scroll to position [848, 0]
